Goal: Complete application form

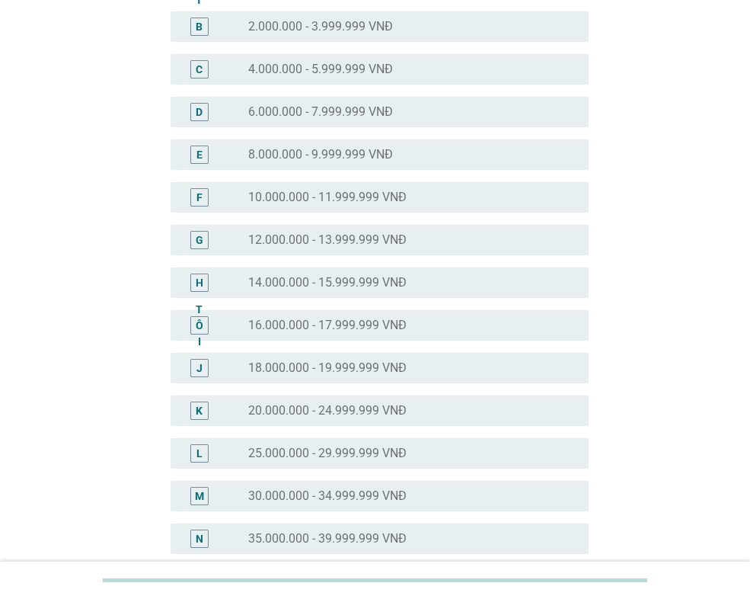
scroll to position [228, 0]
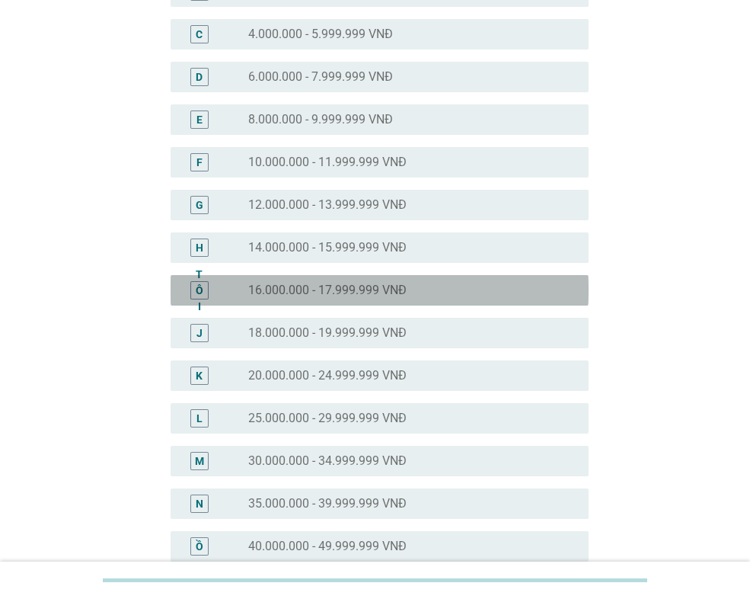
click at [494, 283] on div "nút radio chưa được chọn 16.000.000 - 17.999.999 VNĐ" at bounding box center [406, 290] width 316 height 15
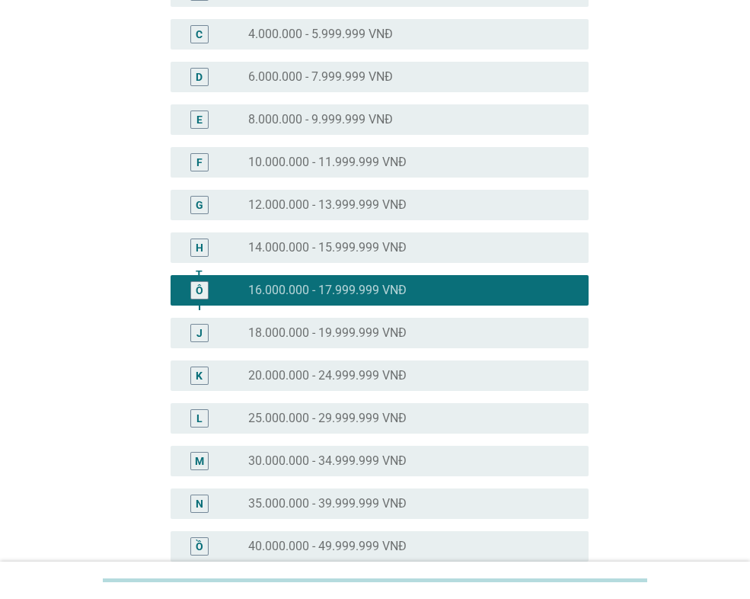
click at [484, 428] on div "L nút radio chưa được chọn 25.000.000 - 29.999.999 VNĐ" at bounding box center [380, 418] width 418 height 30
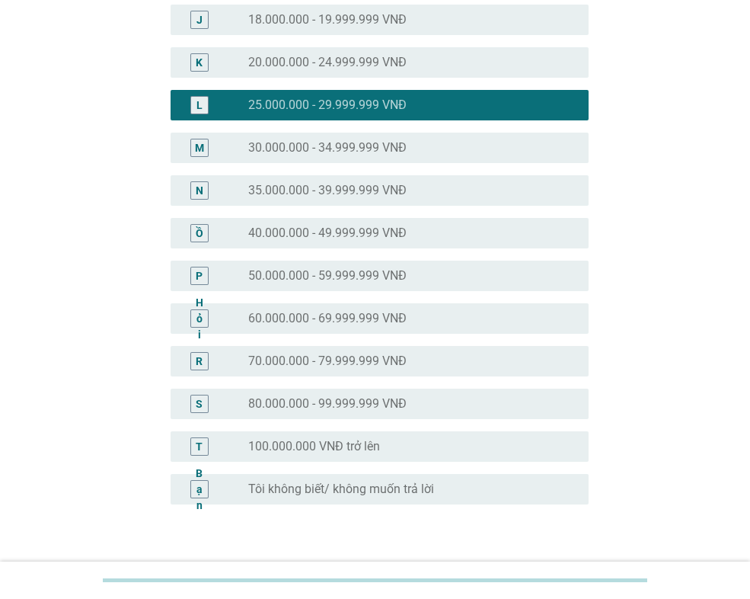
scroll to position [643, 0]
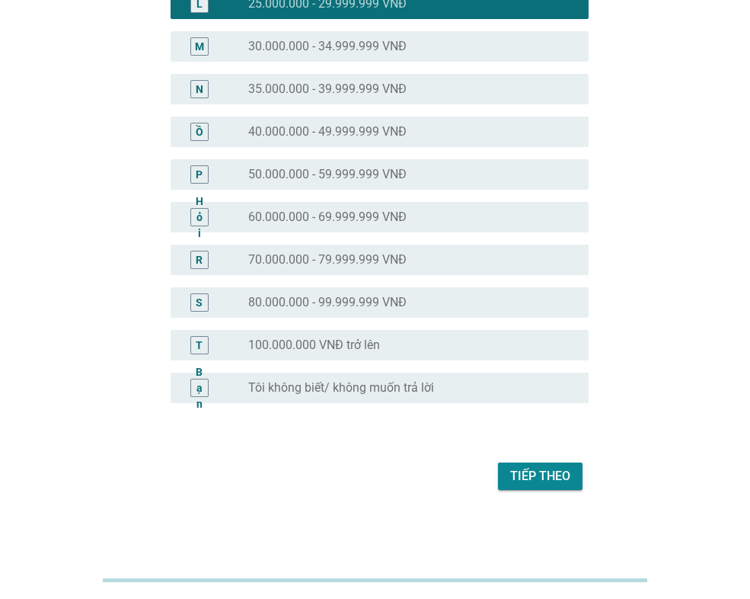
click at [540, 468] on font "Tiếp theo" at bounding box center [540, 475] width 60 height 14
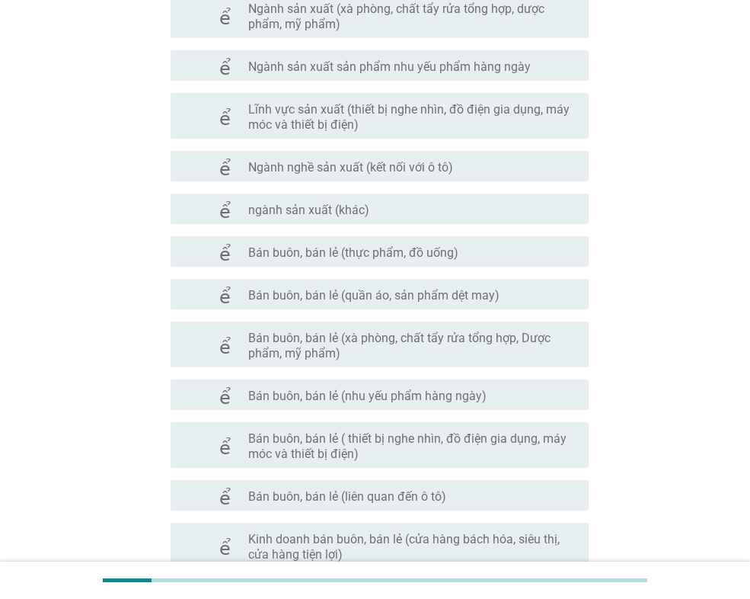
scroll to position [381, 0]
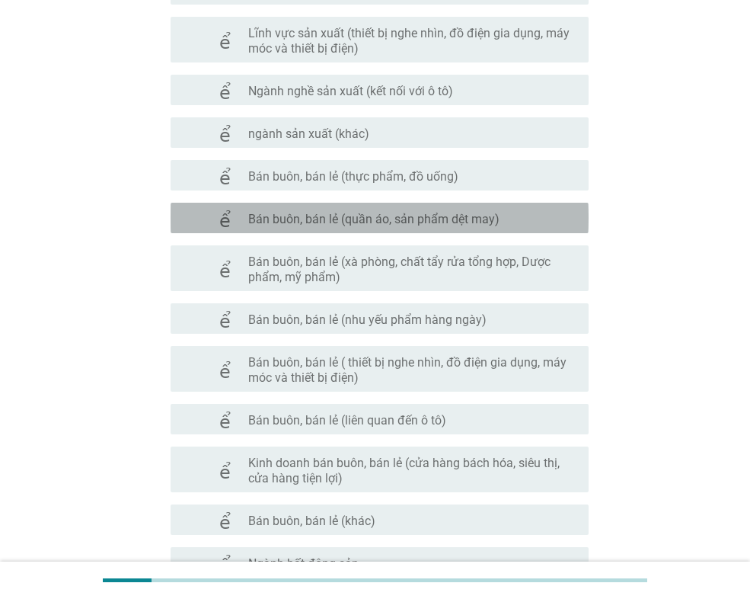
click at [474, 221] on font "Bán buôn, bán lẻ (quần áo, sản phẩm dệt may)" at bounding box center [373, 219] width 251 height 14
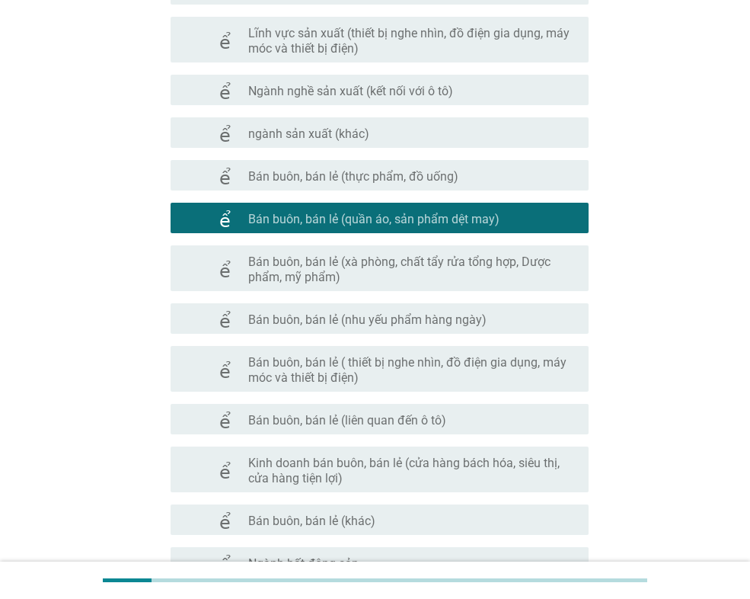
click at [474, 221] on font "Bán buôn, bán lẻ (quần áo, sản phẩm dệt may)" at bounding box center [373, 219] width 251 height 14
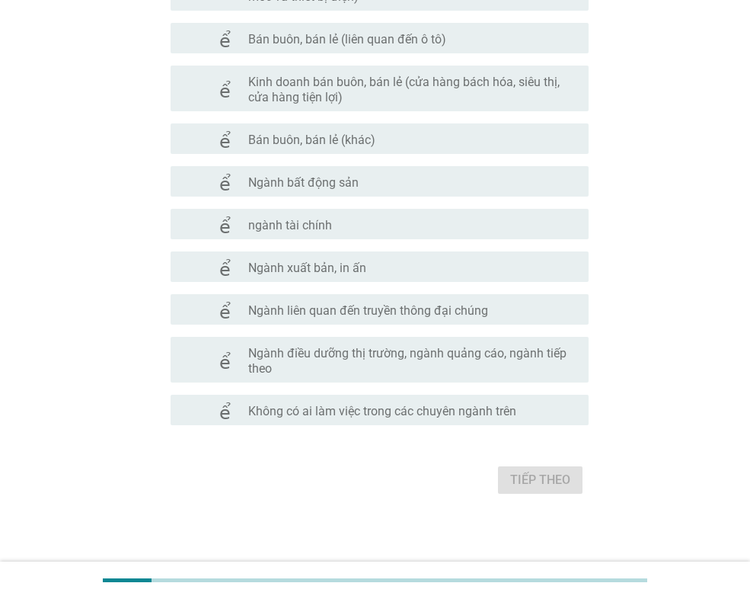
scroll to position [765, 0]
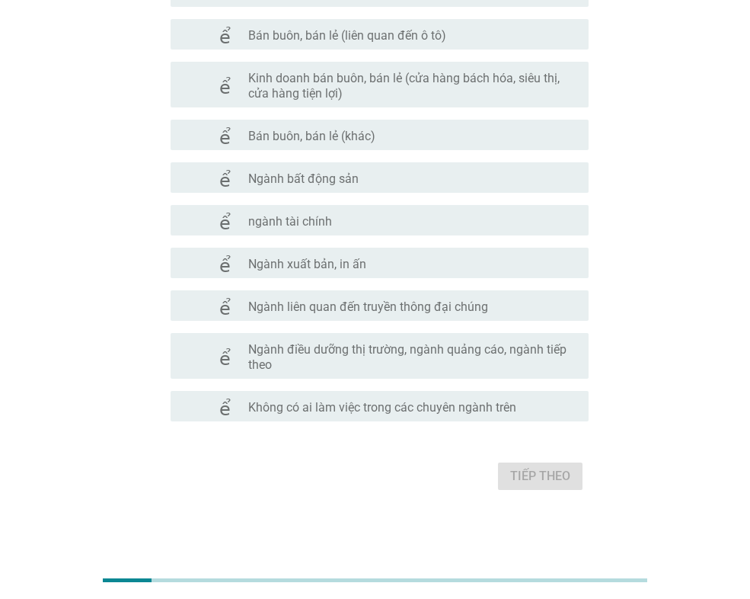
click at [496, 414] on font "Không có ai làm việc trong các chuyên ngành trên" at bounding box center [382, 407] width 268 height 15
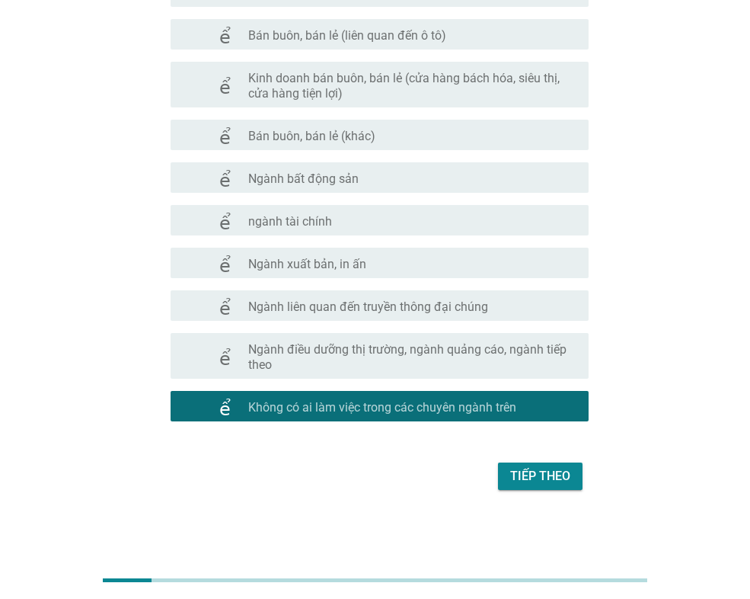
click at [548, 469] on font "Tiếp theo" at bounding box center [540, 475] width 60 height 14
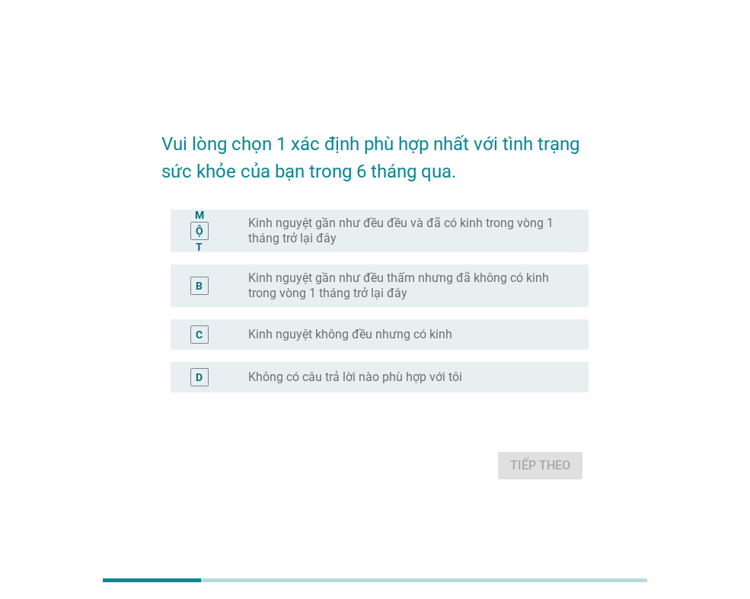
click at [519, 238] on font "Kinh nguyệt gần như đều đều và đã có kinh trong vòng 1 tháng trở lại đây" at bounding box center [406, 231] width 316 height 30
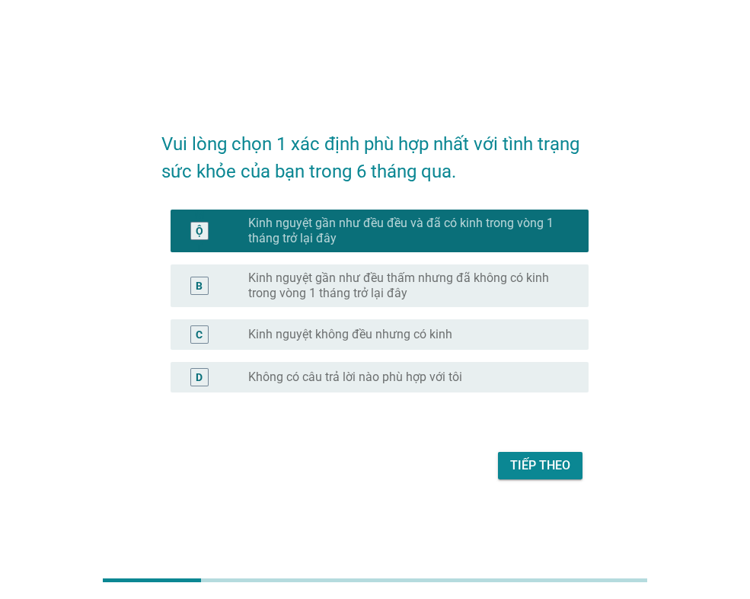
click at [541, 468] on font "Tiếp theo" at bounding box center [540, 465] width 60 height 14
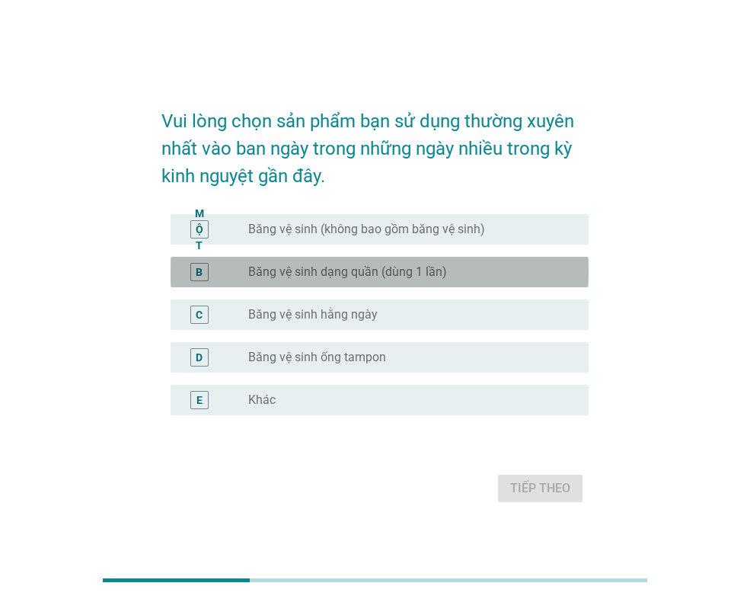
click at [463, 272] on div "nút radio chưa được chọn Băng vệ sinh dạng quần (dùng 1 lần)" at bounding box center [406, 271] width 316 height 15
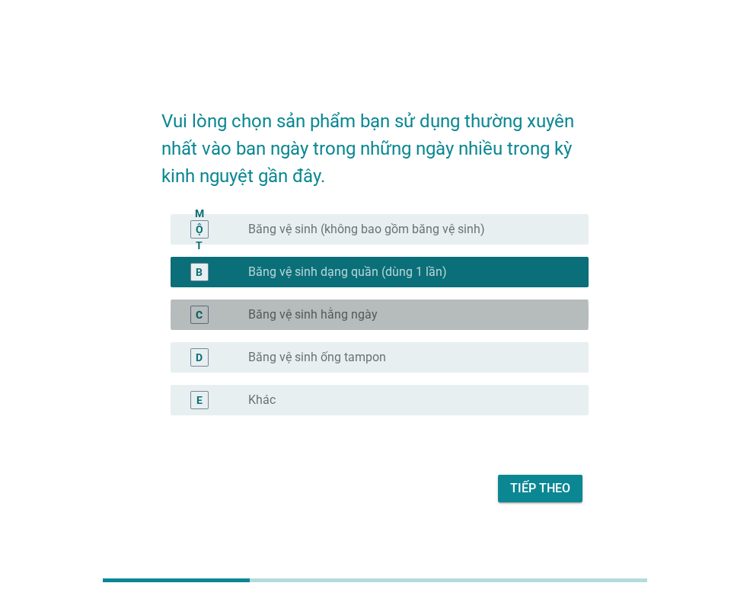
click at [440, 319] on div "nút radio chưa được chọn Băng vệ sinh hằng ngày" at bounding box center [406, 314] width 316 height 15
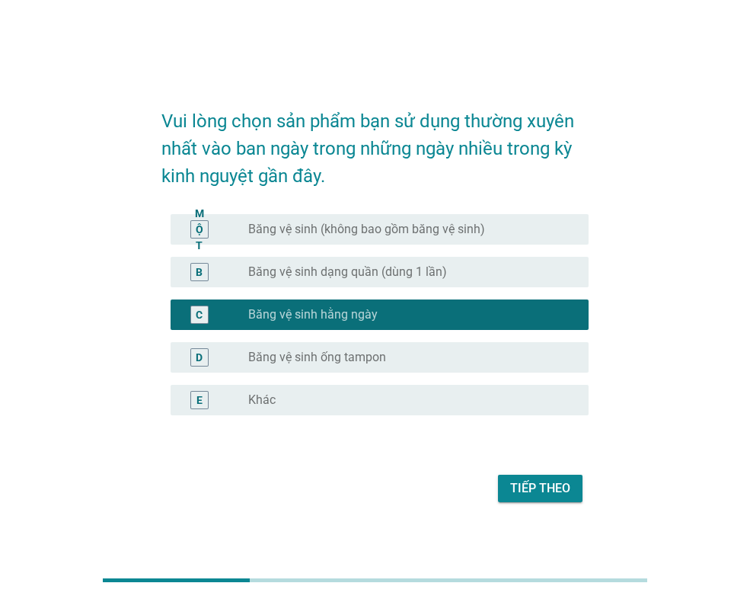
click at [541, 487] on font "Tiếp theo" at bounding box center [540, 488] width 60 height 14
